Goal: Transaction & Acquisition: Purchase product/service

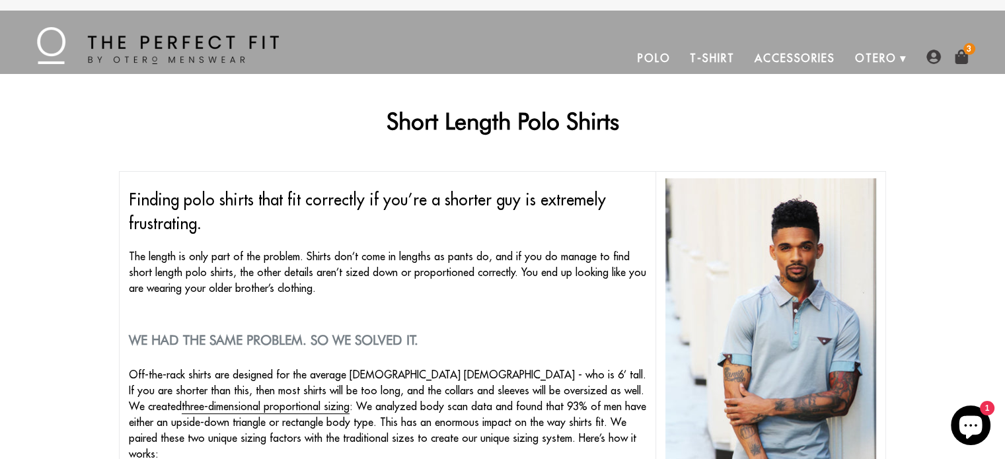
click at [960, 62] on img at bounding box center [962, 57] width 15 height 15
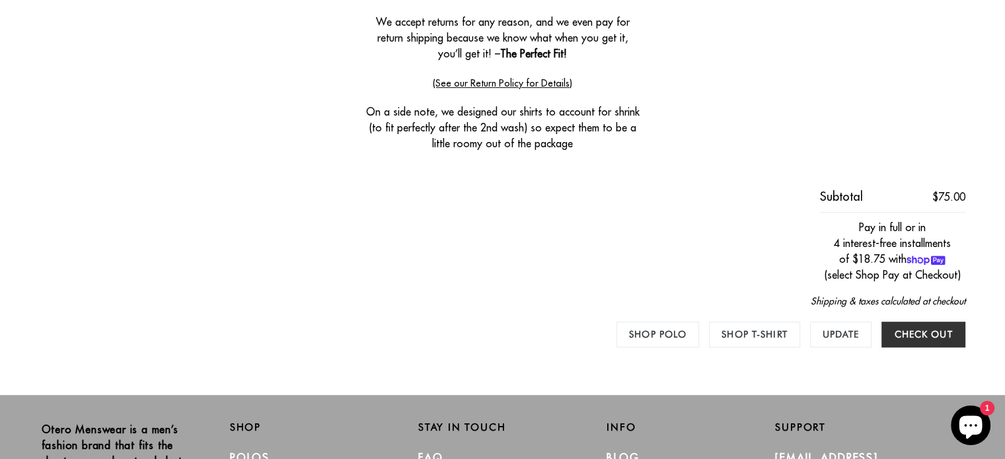
scroll to position [727, 0]
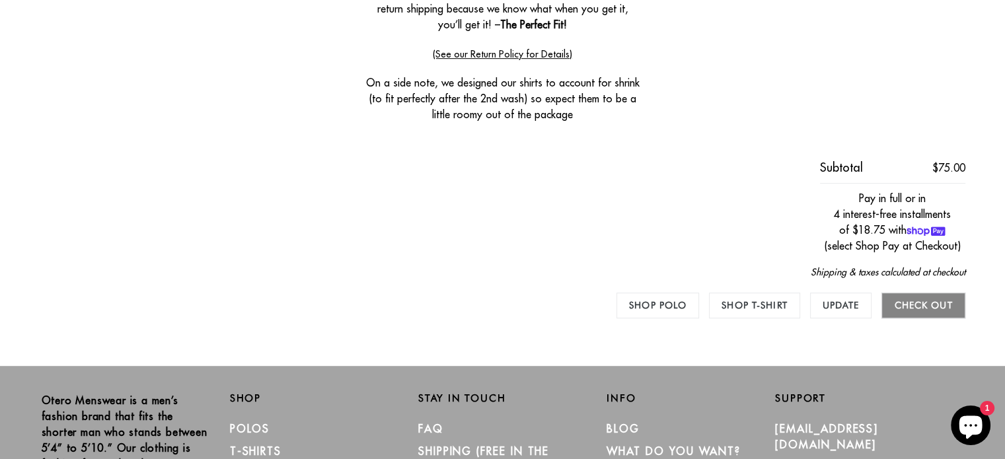
click at [912, 303] on input "Check out" at bounding box center [923, 306] width 83 height 26
